Goal: Information Seeking & Learning: Learn about a topic

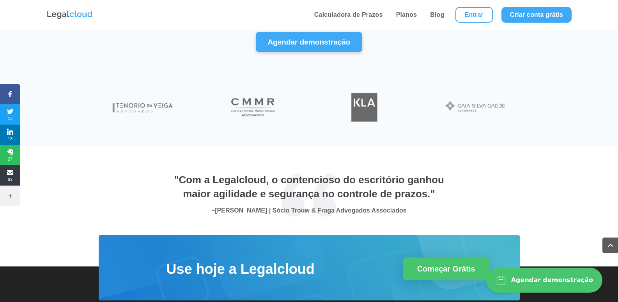
scroll to position [2743, 0]
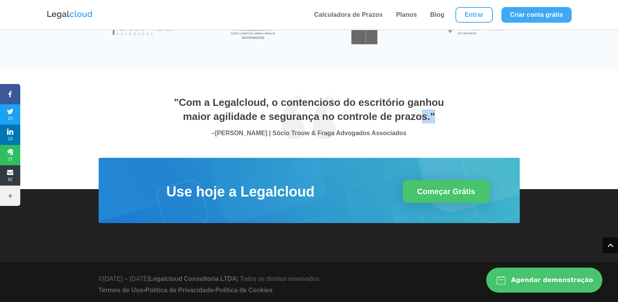
drag, startPoint x: 423, startPoint y: 121, endPoint x: 437, endPoint y: 123, distance: 14.1
click at [437, 123] on h2 ""Com a Legalcloud, o contencioso do escritório ganhou maior agilidade e seguran…" at bounding box center [309, 111] width 273 height 32
drag, startPoint x: 426, startPoint y: 124, endPoint x: 291, endPoint y: 112, distance: 135.6
click at [299, 115] on h2 ""Com a Legalcloud, o contencioso do escritório ganhou maior agilidade e seguran…" at bounding box center [309, 111] width 273 height 32
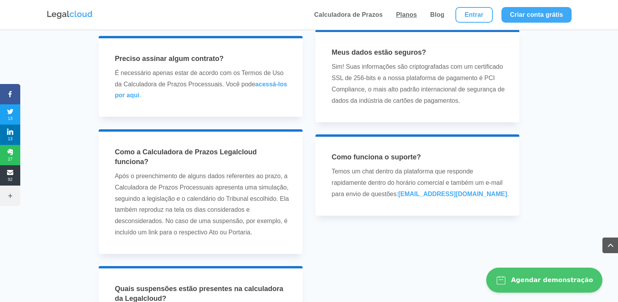
scroll to position [2274, 0]
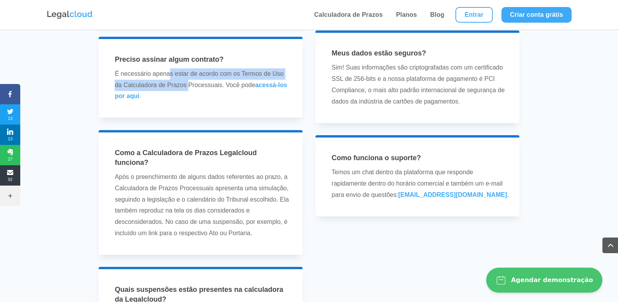
drag, startPoint x: 171, startPoint y: 76, endPoint x: 238, endPoint y: 89, distance: 67.4
click at [210, 86] on p "É necessário apenas estar de acordo com os Termos de Uso da Calculadora de Praz…" at bounding box center [204, 85] width 178 height 34
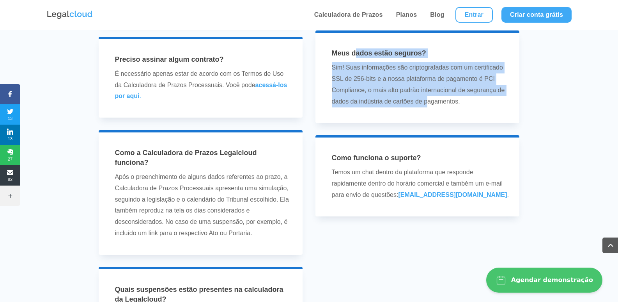
drag, startPoint x: 428, startPoint y: 112, endPoint x: 353, endPoint y: 68, distance: 86.5
click at [355, 69] on div "Meus dados estão seguros? Sim! Suas informações são criptografadas com um certi…" at bounding box center [417, 77] width 183 height 59
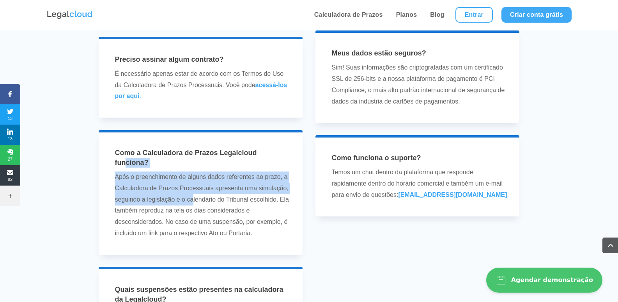
drag, startPoint x: 192, startPoint y: 202, endPoint x: 126, endPoint y: 165, distance: 75.1
click at [126, 165] on div "Como a Calculadora de Prazos Legalcloud funciona? Após o preenchimento de algun…" at bounding box center [200, 193] width 183 height 91
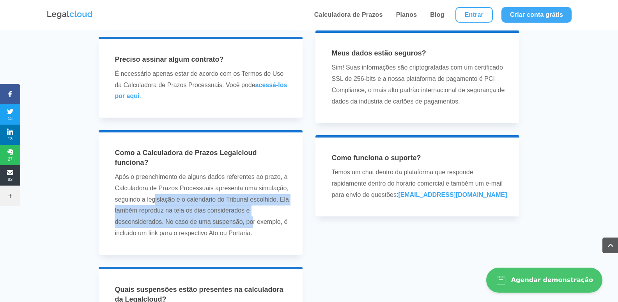
drag, startPoint x: 252, startPoint y: 223, endPoint x: 149, endPoint y: 191, distance: 108.5
click at [153, 194] on p "Após o preenchimento de alguns dados referentes ao prazo, a Calculadora de Praz…" at bounding box center [204, 205] width 178 height 68
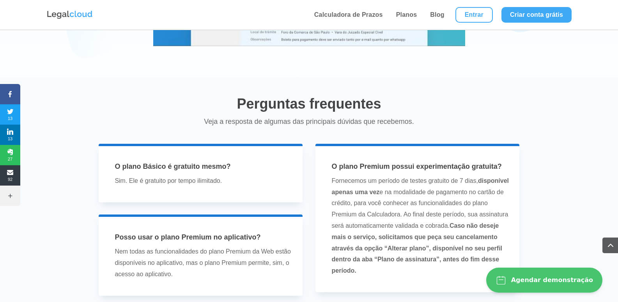
scroll to position [1572, 0]
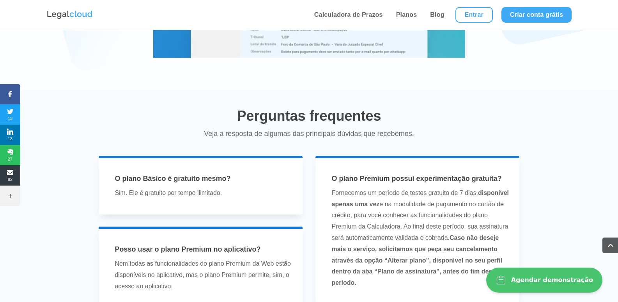
drag, startPoint x: 480, startPoint y: 235, endPoint x: 404, endPoint y: 192, distance: 87.2
click at [406, 193] on p "Fornecemos um período de testes gratuito de 7 dias, disponível apenas uma vez e…" at bounding box center [421, 237] width 178 height 101
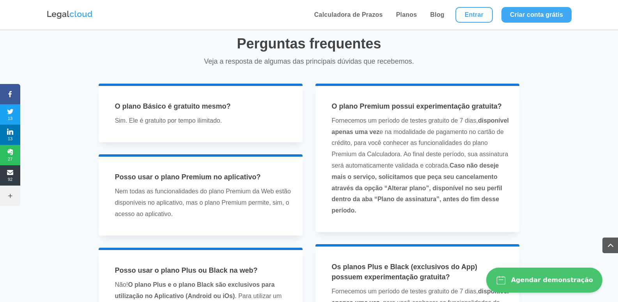
scroll to position [1650, 0]
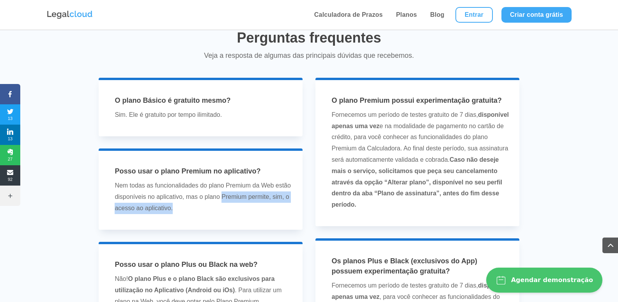
drag, startPoint x: 209, startPoint y: 199, endPoint x: 212, endPoint y: 217, distance: 18.2
click at [240, 217] on div "Posso usar o plano Premium no aplicativo? Nem todas as funcionalidades do plano…" at bounding box center [201, 188] width 204 height 81
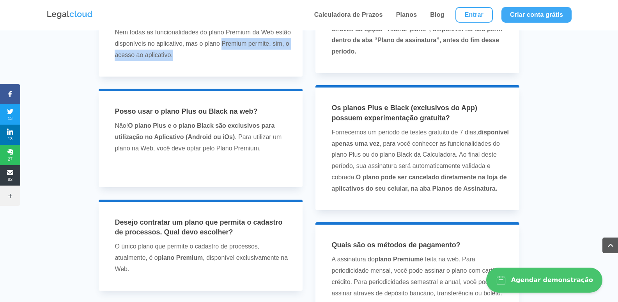
scroll to position [1806, 0]
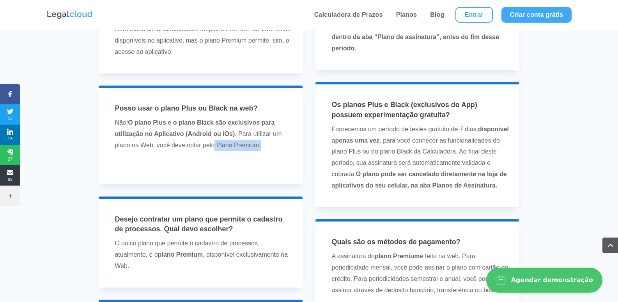
drag, startPoint x: 215, startPoint y: 153, endPoint x: 263, endPoint y: 149, distance: 47.8
click at [263, 149] on p "Não! O plano Plus e o plano Black são exclusivos para utilização no Aplicativo …" at bounding box center [204, 137] width 178 height 40
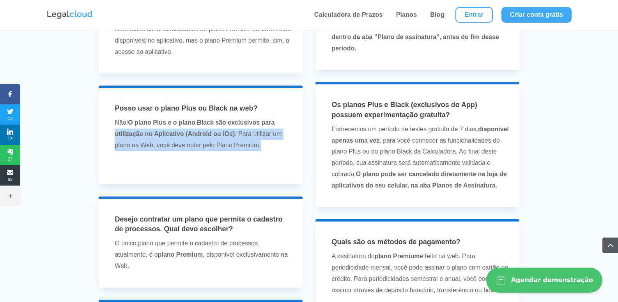
drag, startPoint x: 263, startPoint y: 149, endPoint x: 115, endPoint y: 128, distance: 148.9
click at [115, 128] on p "Não! O plano Plus e o plano Black são exclusivos para utilização no Aplicativo …" at bounding box center [204, 137] width 178 height 40
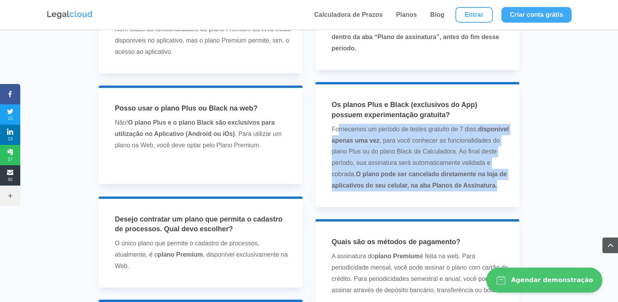
drag, startPoint x: 435, startPoint y: 195, endPoint x: 338, endPoint y: 130, distance: 116.9
click at [338, 130] on p "Fornecemos um período de testes gratuito de 7 dias, disponível apenas uma vez ,…" at bounding box center [421, 158] width 178 height 68
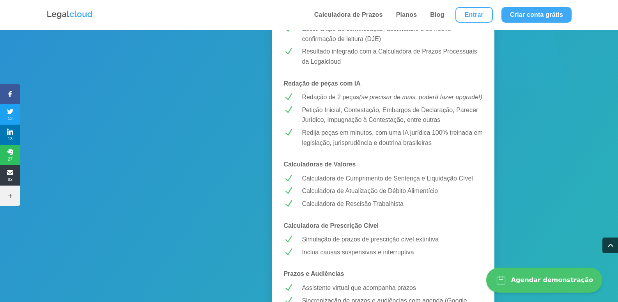
scroll to position [323, 0]
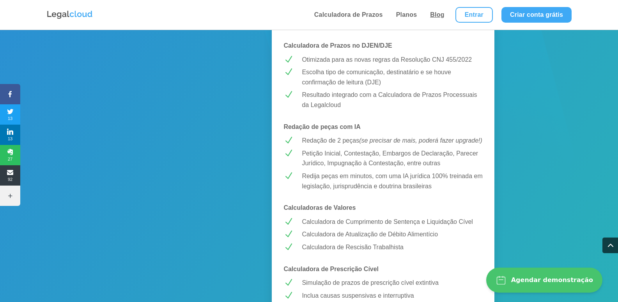
click at [437, 16] on link "Blog" at bounding box center [437, 15] width 19 height 30
